Goal: Information Seeking & Learning: Find specific fact

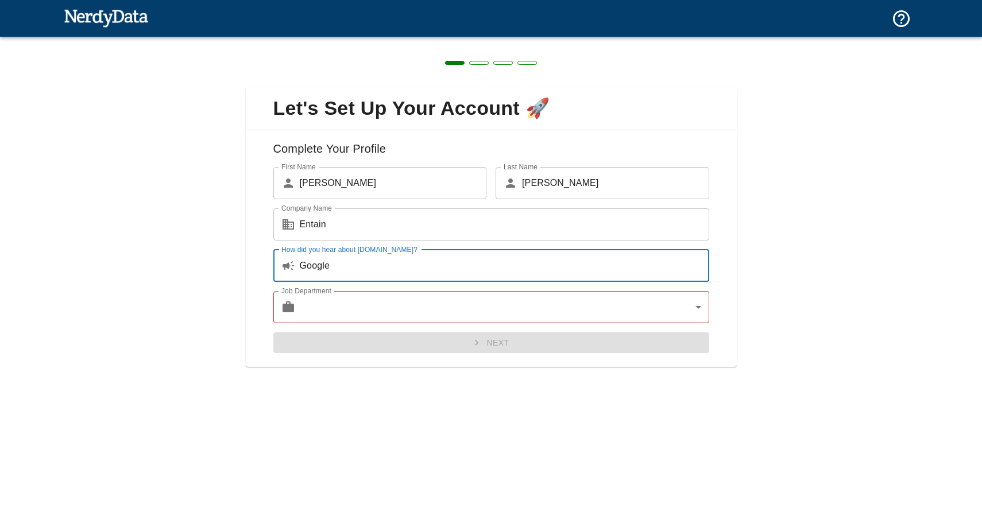
type input "Google"
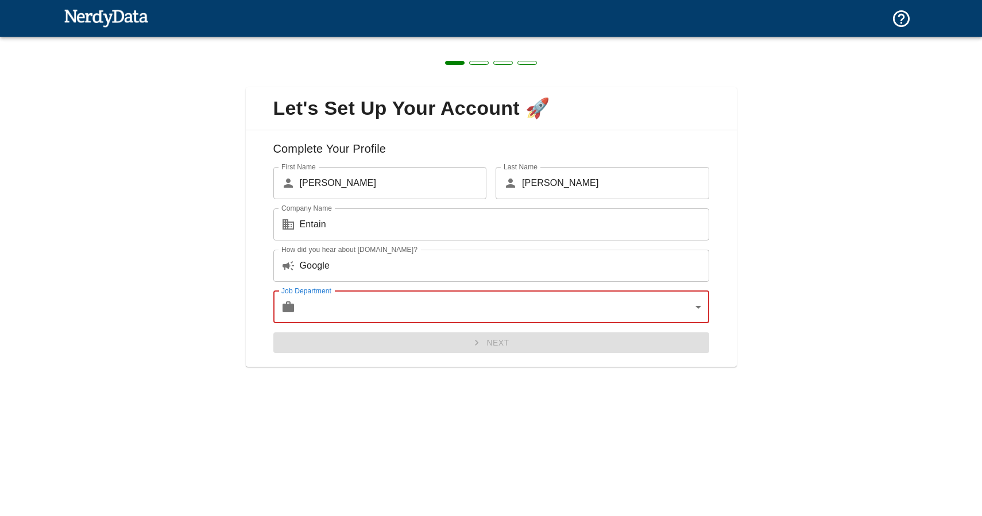
click at [483, 40] on body "Technologies Domains Pricing Products Create a Report Create a list of websites…" at bounding box center [491, 20] width 982 height 40
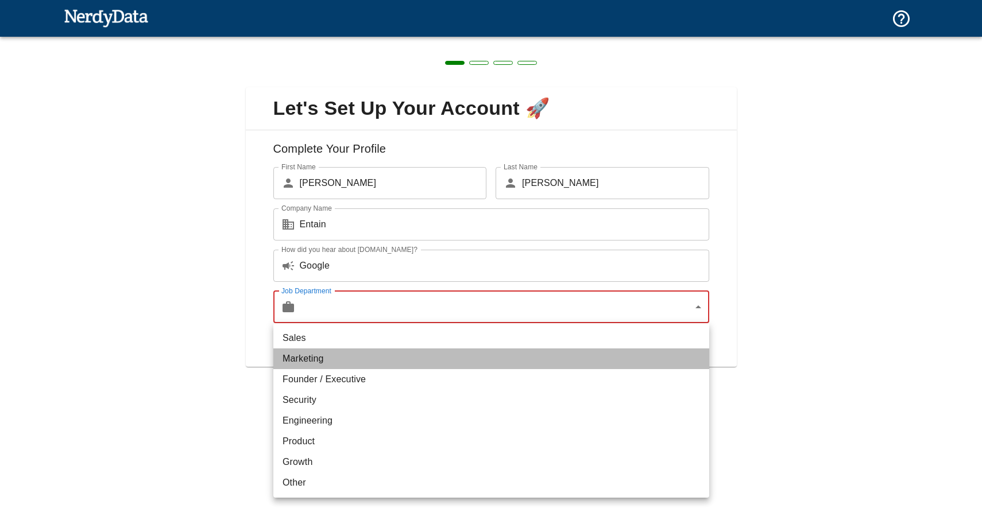
click at [467, 354] on li "Marketing" at bounding box center [491, 359] width 436 height 21
type input "marketing"
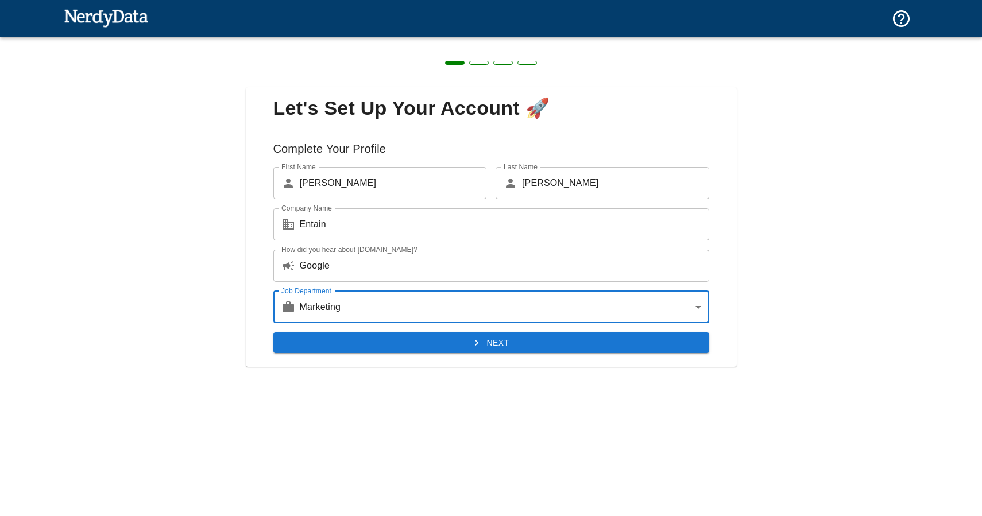
click at [477, 341] on icon "submit" at bounding box center [476, 342] width 11 height 11
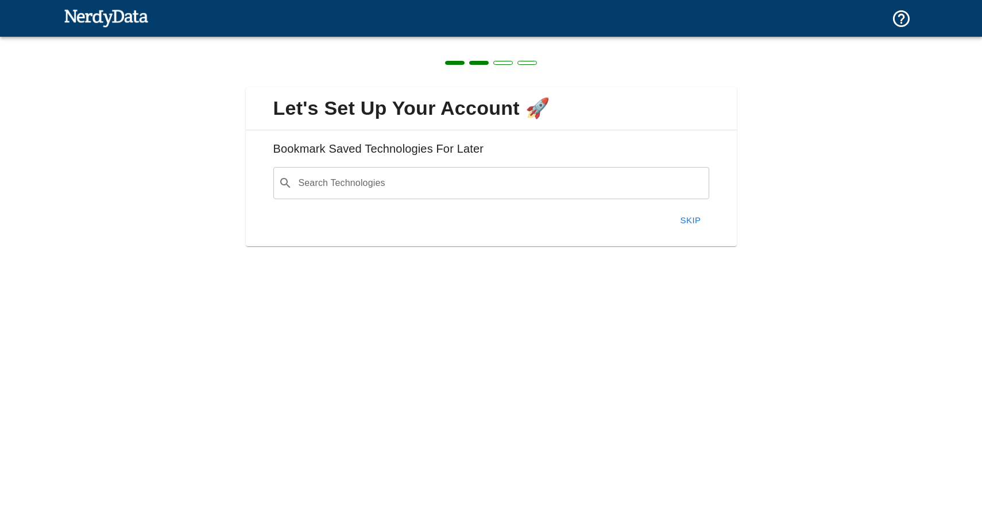
click at [688, 230] on button "Skip" at bounding box center [691, 221] width 37 height 24
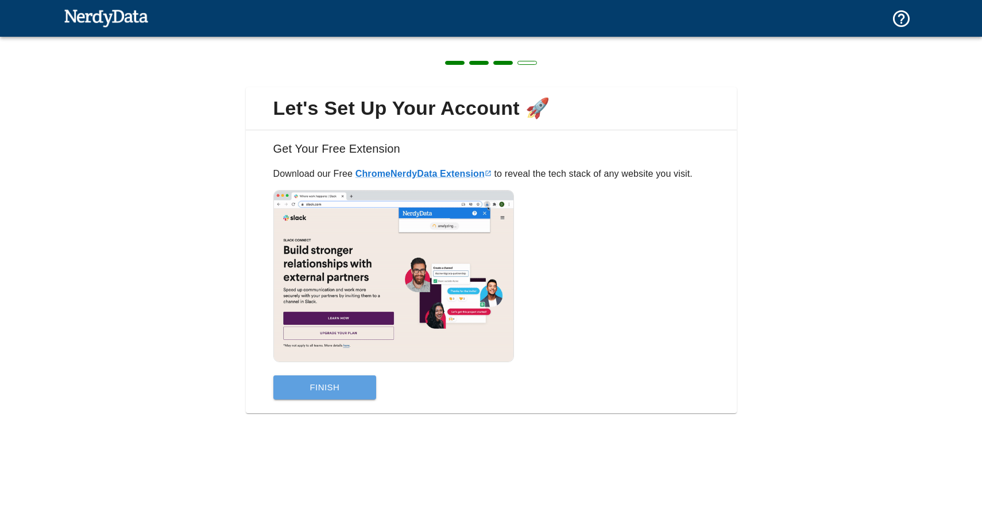
click at [336, 388] on button "Finish" at bounding box center [324, 388] width 103 height 24
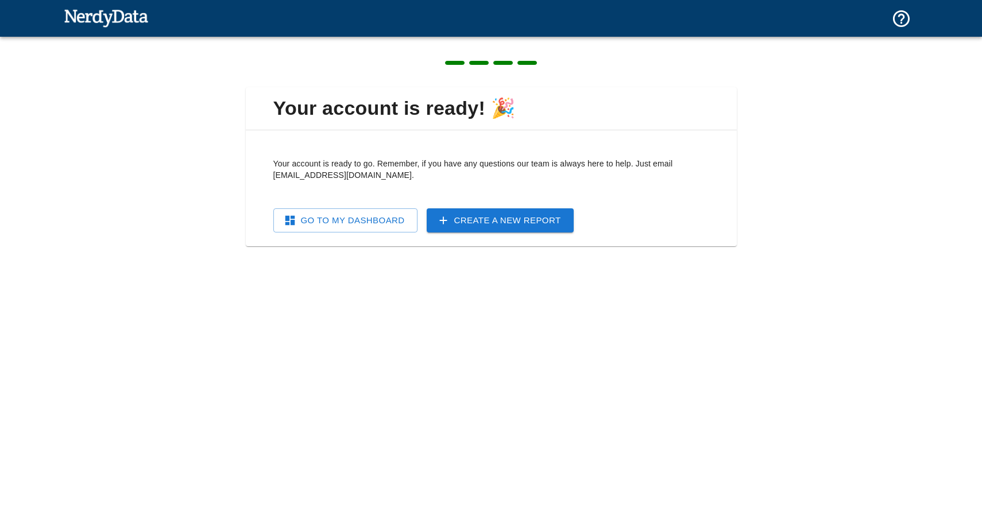
click at [532, 217] on link "Create a New Report" at bounding box center [500, 221] width 147 height 24
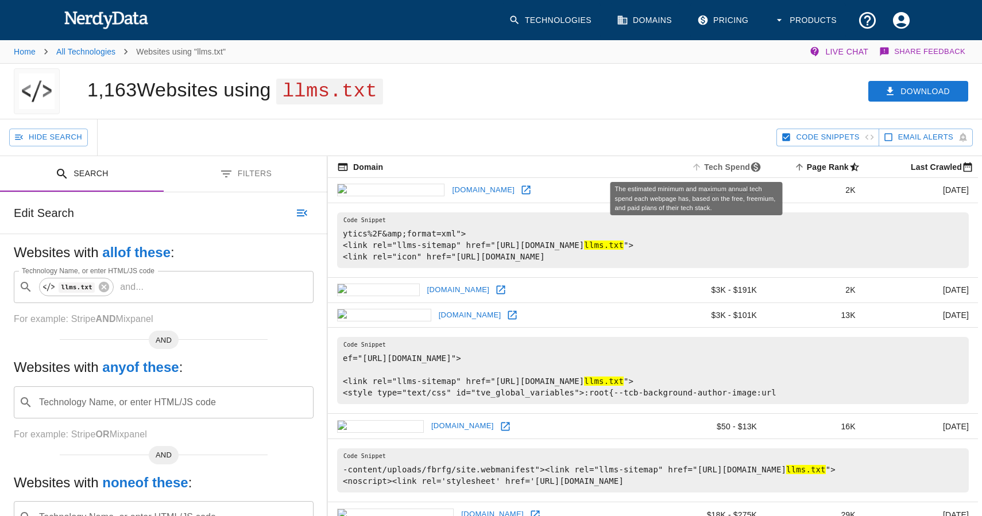
click at [701, 168] on span "Tech Spend" at bounding box center [727, 167] width 77 height 14
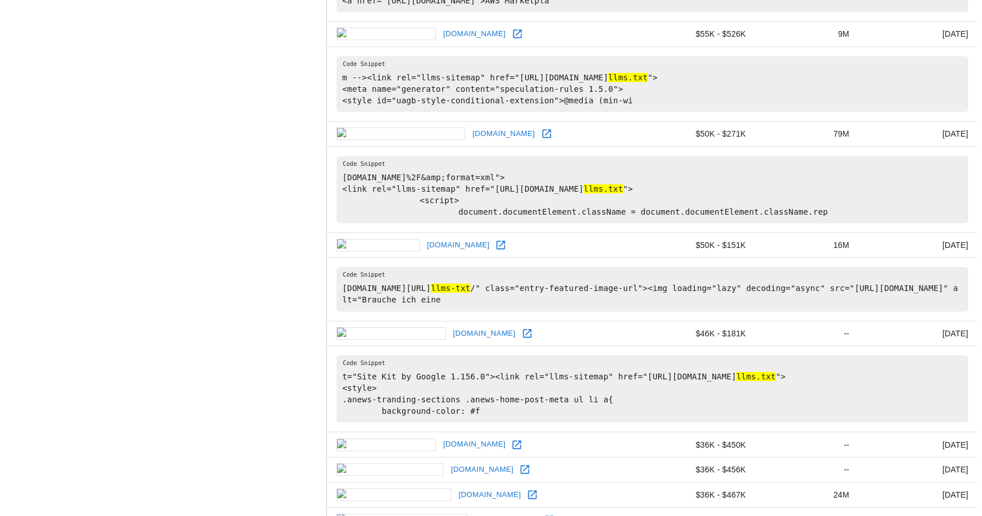
scroll to position [1102, 1]
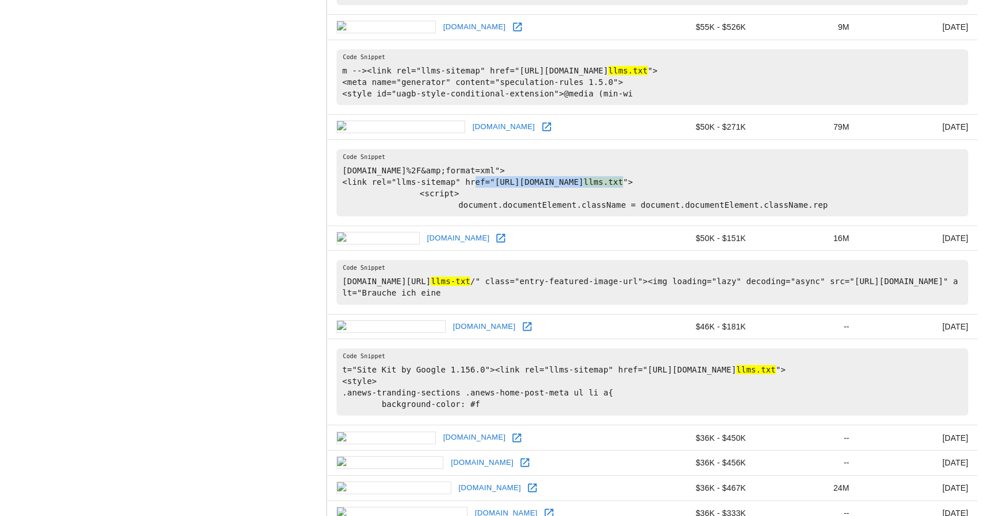
drag, startPoint x: 496, startPoint y: 182, endPoint x: 668, endPoint y: 182, distance: 171.8
click at [668, 182] on pre "[DOMAIN_NAME]%2F&amp;format=xml"> <link rel="llms-sitemap" href="[URL][DOMAIN_N…" at bounding box center [653, 182] width 632 height 67
copy pre "[URL][DOMAIN_NAME] llms.txt"
drag, startPoint x: 398, startPoint y: 182, endPoint x: 543, endPoint y: 183, distance: 145.9
click at [543, 183] on pre "[DOMAIN_NAME]%2F&amp;format=xml"> <link rel="llms-sitemap" href="[URL][DOMAIN_N…" at bounding box center [653, 182] width 632 height 67
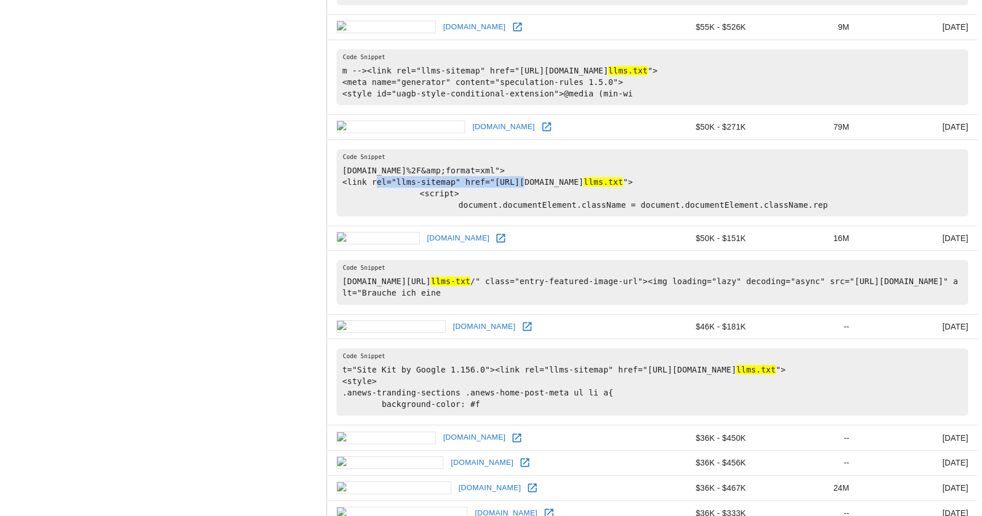
click at [462, 182] on pre "[DOMAIN_NAME]%2F&amp;format=xml"> <link rel="llms-sitemap" href="[URL][DOMAIN_N…" at bounding box center [653, 182] width 632 height 67
drag, startPoint x: 495, startPoint y: 182, endPoint x: 667, endPoint y: 184, distance: 172.4
click at [667, 184] on pre "[DOMAIN_NAME]%2F&amp;format=xml"> <link rel="llms-sitemap" href="[URL][DOMAIN_N…" at bounding box center [653, 182] width 632 height 67
copy pre "[URL][DOMAIN_NAME] llms.txt"
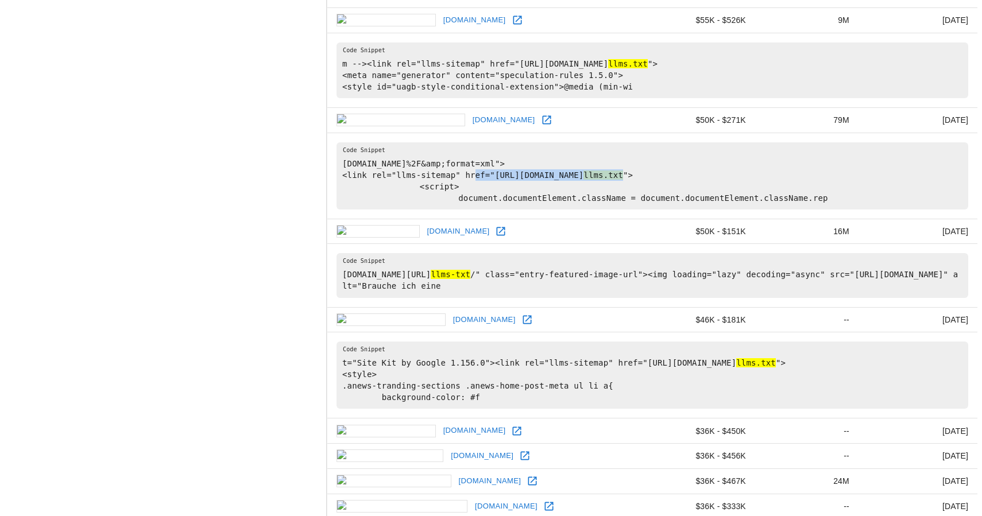
scroll to position [1151, 1]
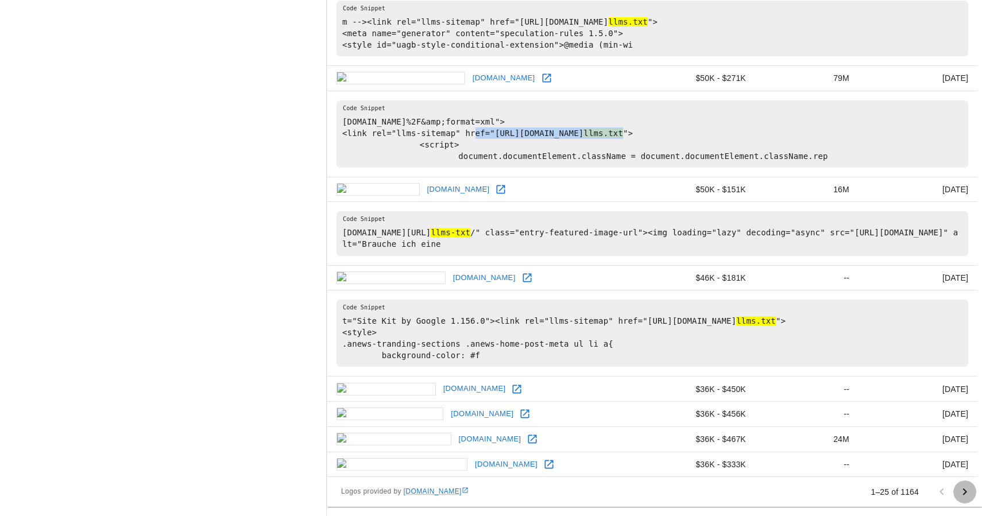
click at [963, 488] on icon "Go to next page" at bounding box center [965, 492] width 14 height 14
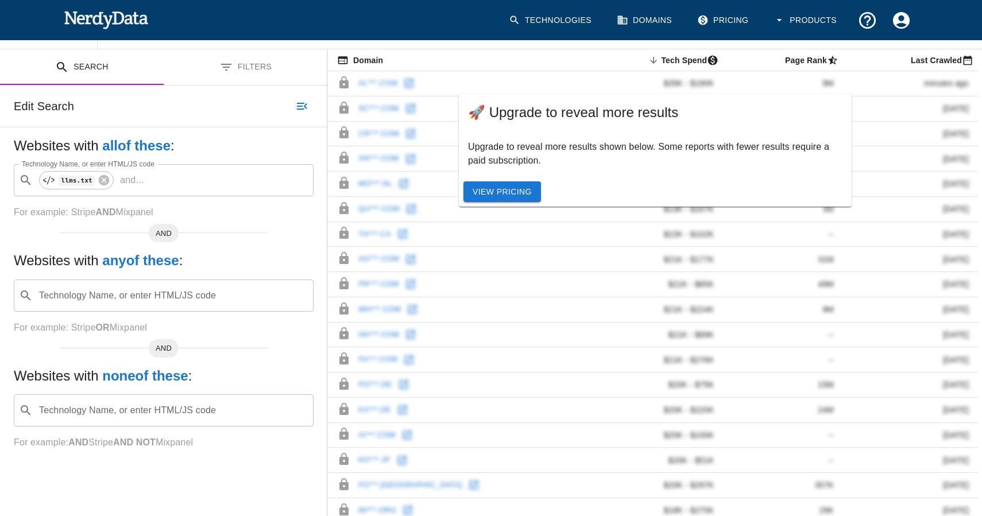
scroll to position [329, 0]
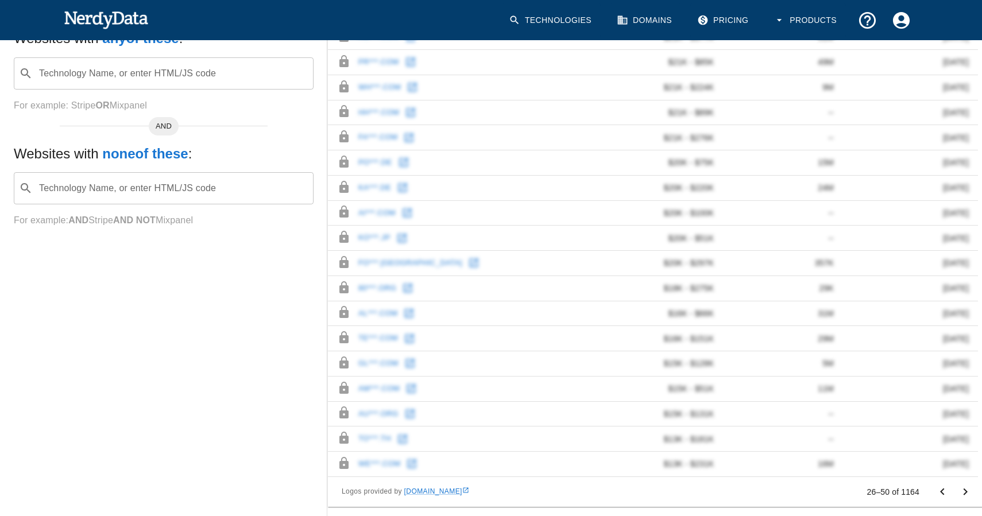
click at [941, 492] on icon "Go to previous page" at bounding box center [942, 491] width 4 height 7
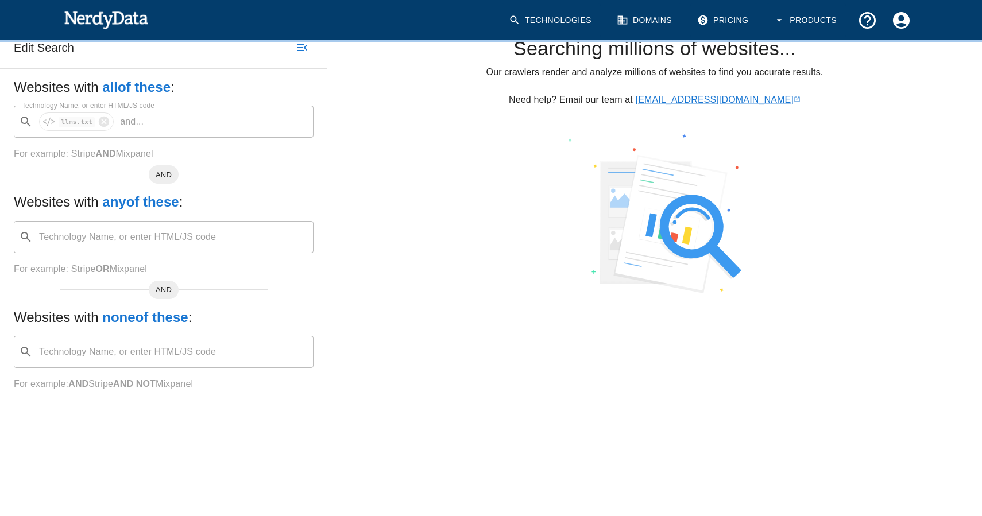
scroll to position [0, 0]
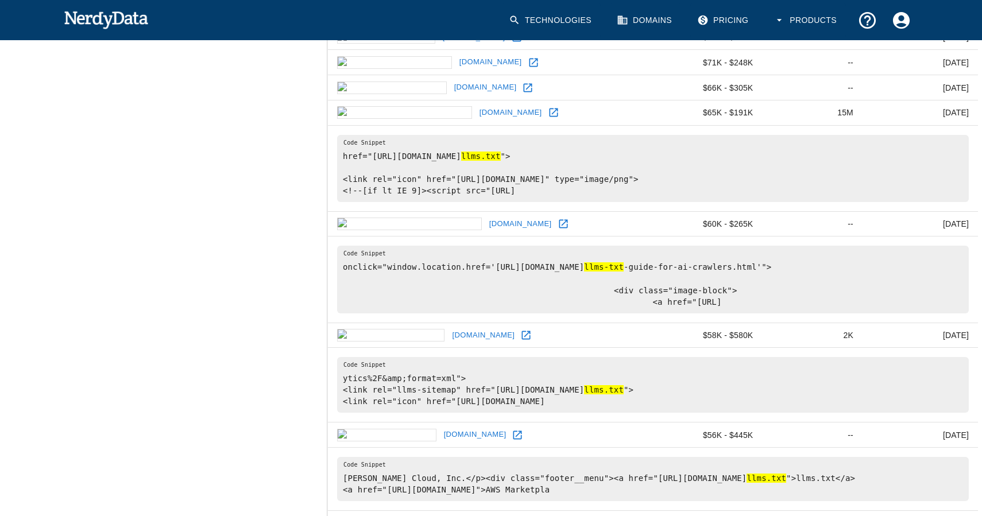
scroll to position [605, 0]
drag, startPoint x: 496, startPoint y: 394, endPoint x: 669, endPoint y: 392, distance: 173.5
click at [669, 392] on pre "ytics%2F&amp;format=xml"> <link rel="llms-sitemap" href="[URL][DOMAIN_NAME] llm…" at bounding box center [653, 386] width 632 height 56
copy pre "[URL][DOMAIN_NAME] llms.txt"
